Goal: Task Accomplishment & Management: Manage account settings

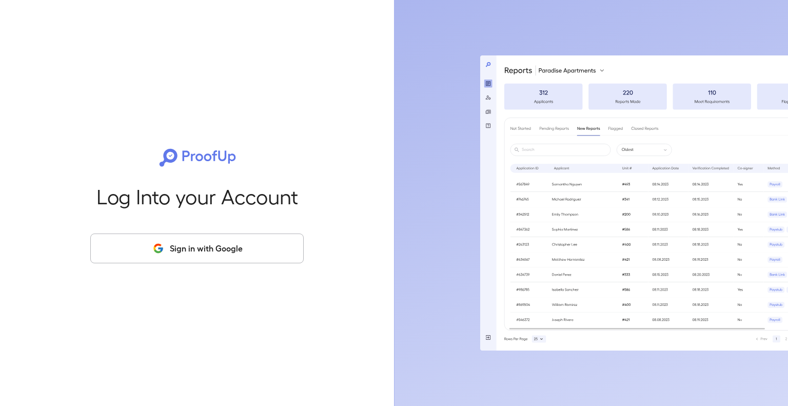
click at [234, 243] on button "Sign in with Google" at bounding box center [197, 249] width 214 height 30
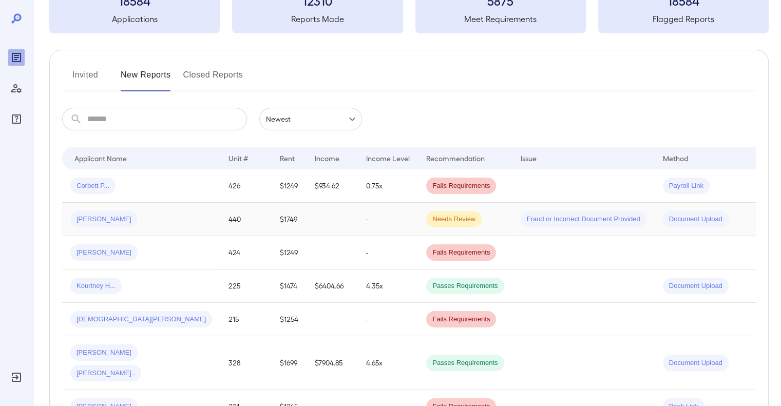
scroll to position [107, 0]
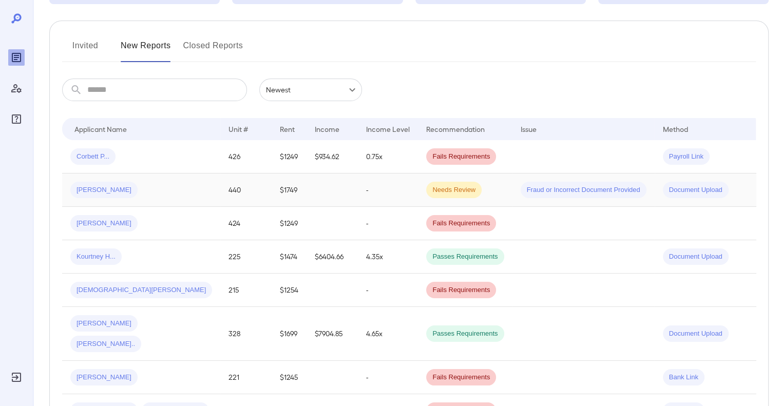
click at [70, 287] on span "[DEMOGRAPHIC_DATA][PERSON_NAME]" at bounding box center [141, 290] width 142 height 10
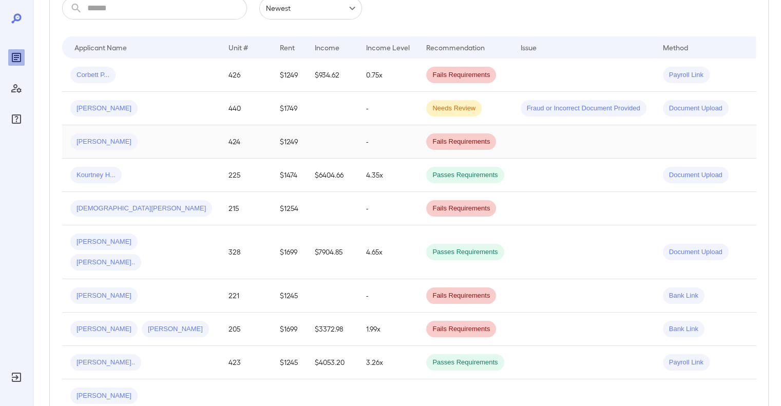
scroll to position [189, 0]
click at [771, 289] on icon "Row Actions" at bounding box center [776, 295] width 11 height 12
click at [736, 293] on li "View Application" at bounding box center [739, 294] width 81 height 16
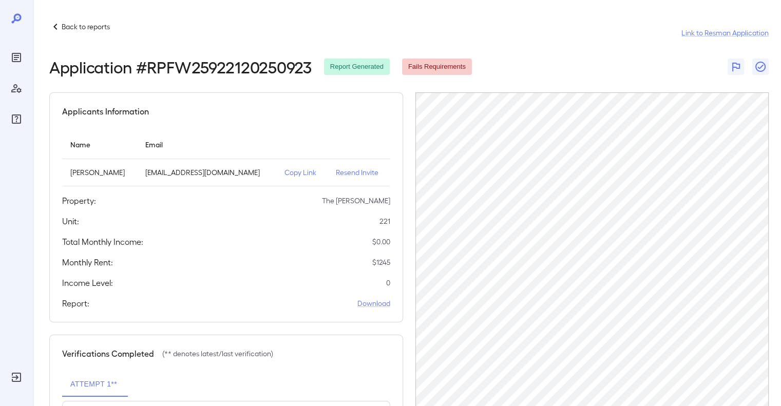
click at [41, 0] on html "Back to reports Link to Resman Application Application # RPFW25922120250923 Rep…" at bounding box center [390, 203] width 781 height 406
click at [452, 59] on div "Fails Requirements" at bounding box center [437, 67] width 70 height 16
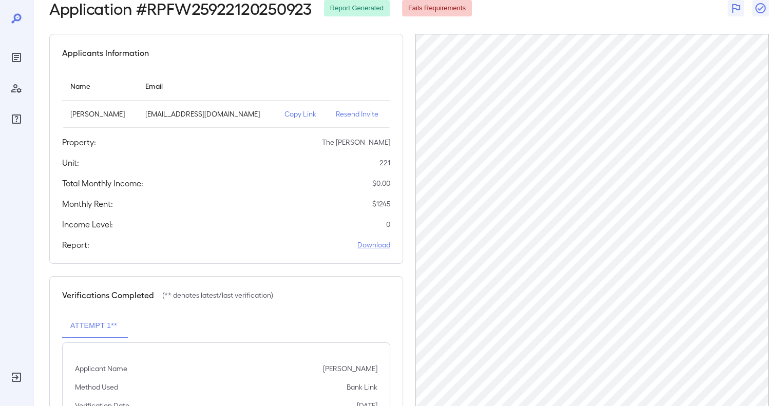
scroll to position [108, 0]
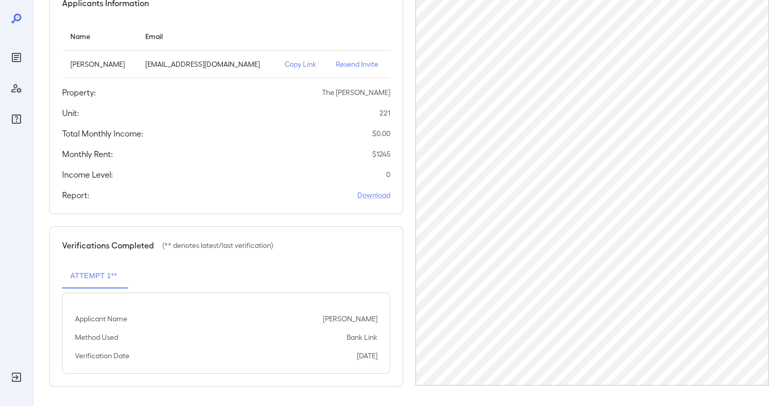
click at [239, 192] on div "Report: Download" at bounding box center [226, 195] width 328 height 12
click at [339, 65] on p "Resend Invite" at bounding box center [359, 64] width 46 height 10
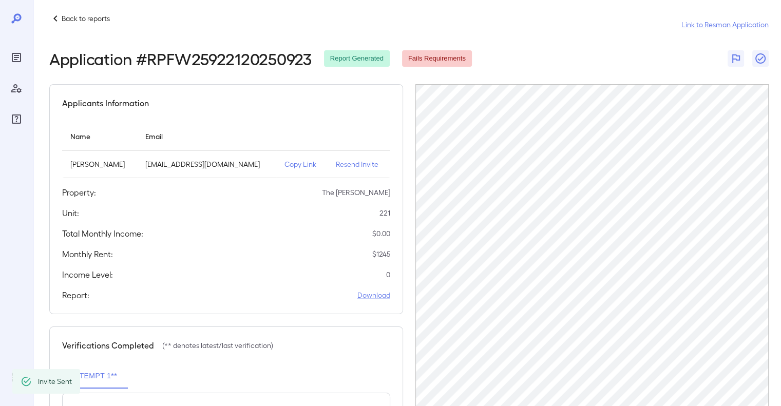
scroll to position [0, 0]
